Goal: Check status: Check status

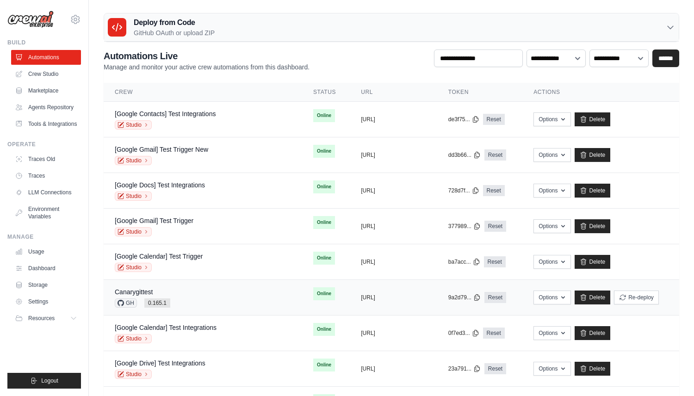
click at [170, 291] on div "Canarygittest" at bounding box center [142, 291] width 55 height 9
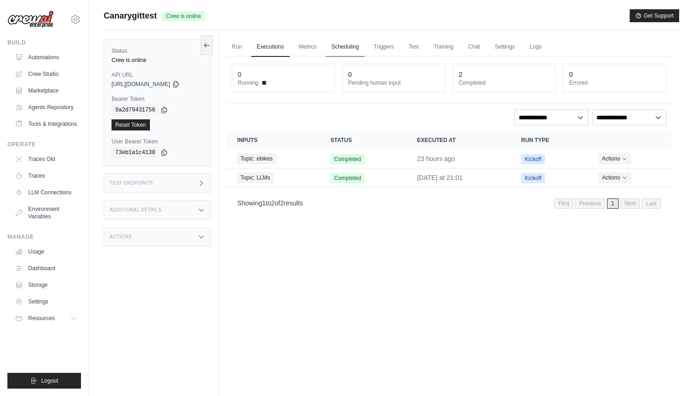
click at [351, 48] on link "Scheduling" at bounding box center [345, 46] width 38 height 19
